Goal: Complete application form

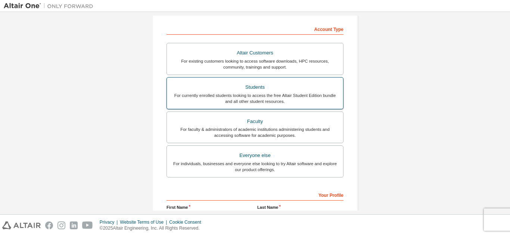
scroll to position [112, 0]
click at [282, 98] on div "For currently enrolled students looking to access the free Altair Student Editi…" at bounding box center [254, 98] width 167 height 12
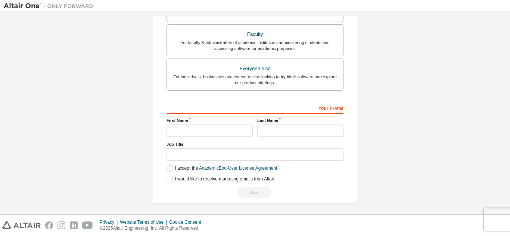
scroll to position [219, 0]
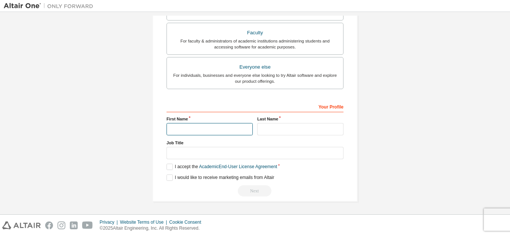
click at [226, 131] on input "text" at bounding box center [209, 129] width 86 height 12
type input "*******"
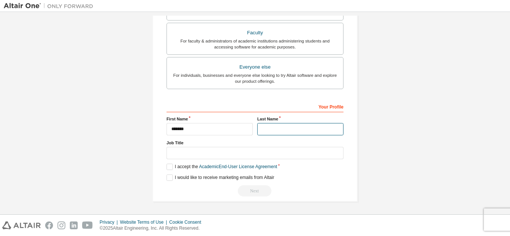
click at [270, 133] on input "text" at bounding box center [300, 129] width 86 height 12
type input "**********"
click at [170, 166] on label "I accept the Academic End-User License Agreement" at bounding box center [221, 167] width 110 height 6
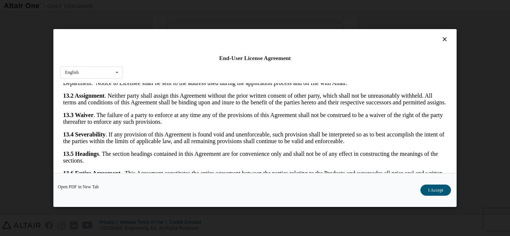
scroll to position [25, 0]
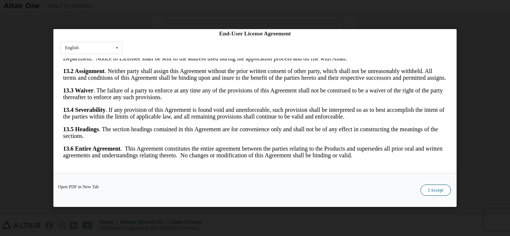
click at [427, 189] on button "I Accept" at bounding box center [435, 190] width 31 height 11
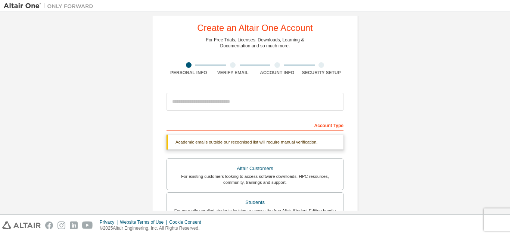
scroll to position [0, 0]
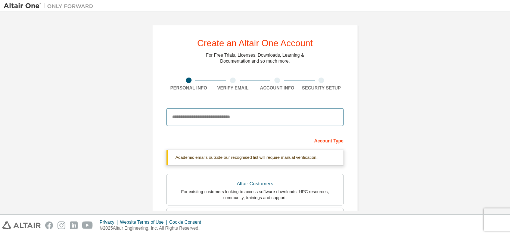
click at [258, 117] on input "email" at bounding box center [254, 117] width 177 height 18
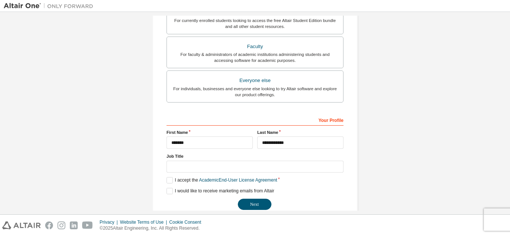
scroll to position [200, 0]
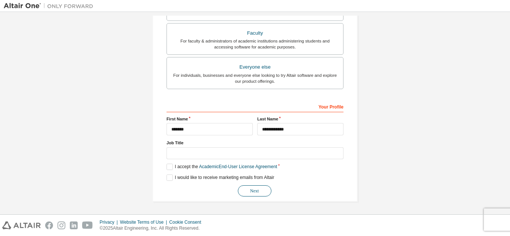
type input "**********"
click at [263, 193] on button "Next" at bounding box center [255, 191] width 34 height 11
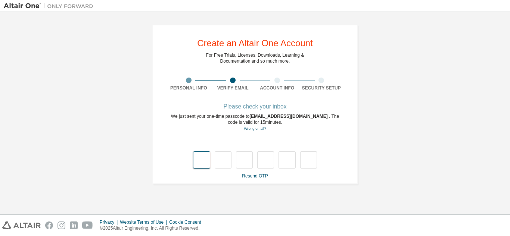
scroll to position [0, 0]
type input "*"
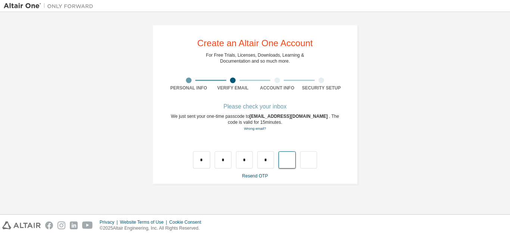
type input "*"
